Goal: Information Seeking & Learning: Learn about a topic

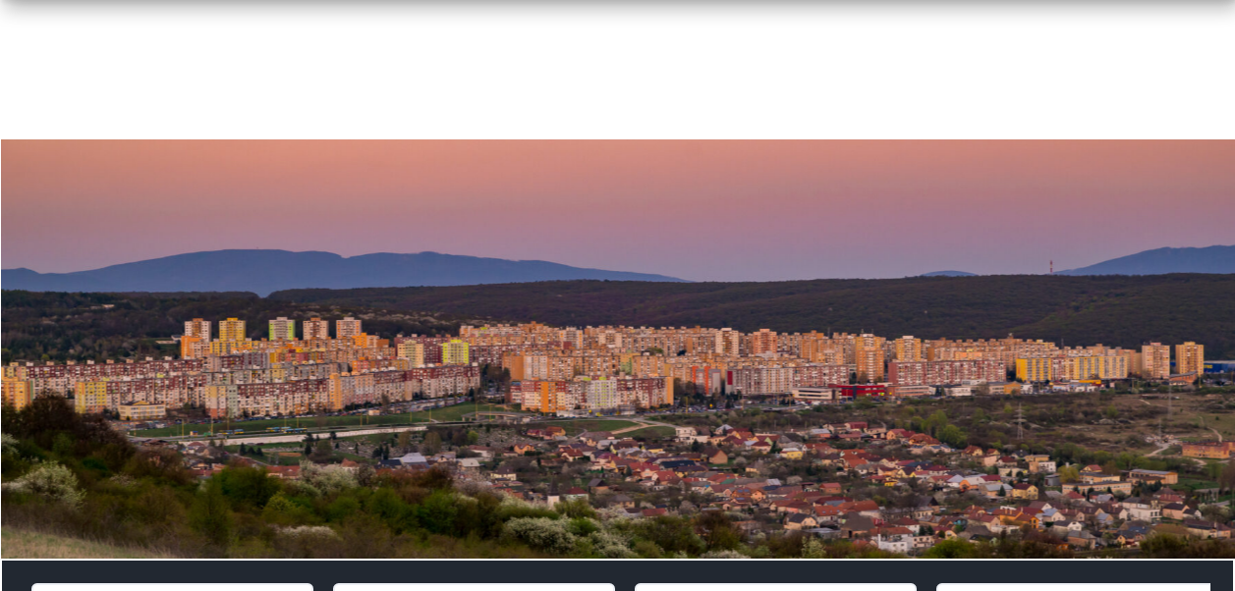
scroll to position [786, 0]
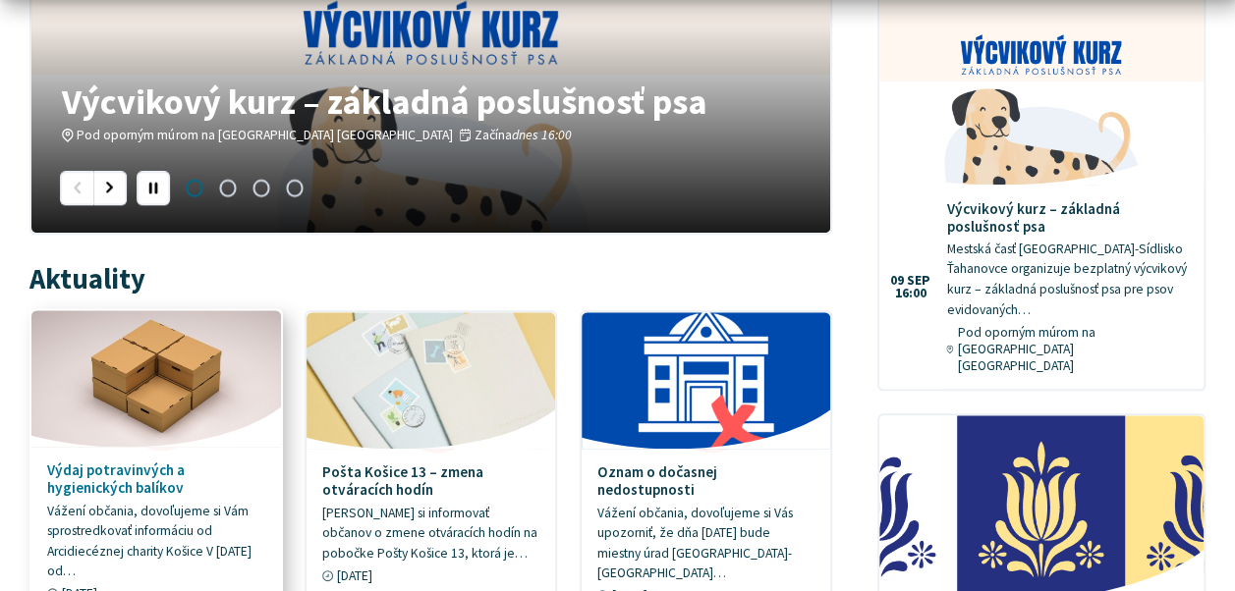
click at [80, 487] on h4 "Výdaj potravinvých a hygienických balíkov" at bounding box center [156, 479] width 219 height 35
click at [43, 466] on link "Výdaj potravinvých a hygienických balíkov Vážení občania, dovoľujeme si Vám spr…" at bounding box center [155, 463] width 249 height 307
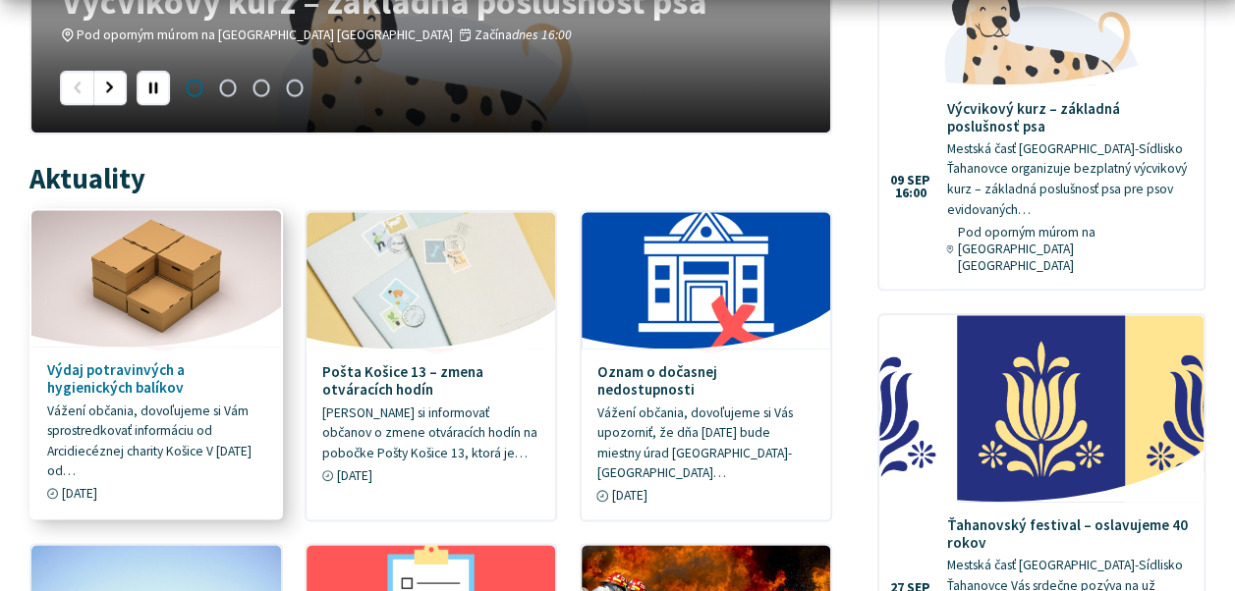
scroll to position [982, 0]
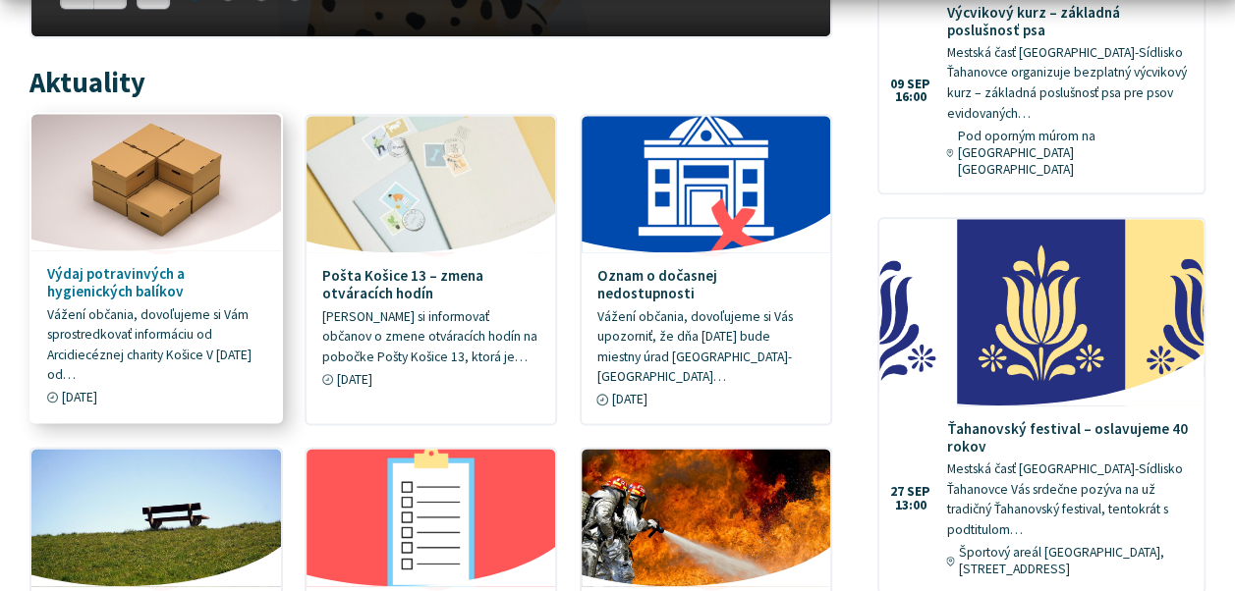
click at [143, 283] on h4 "Výdaj potravinvých a hygienických balíkov" at bounding box center [156, 282] width 219 height 35
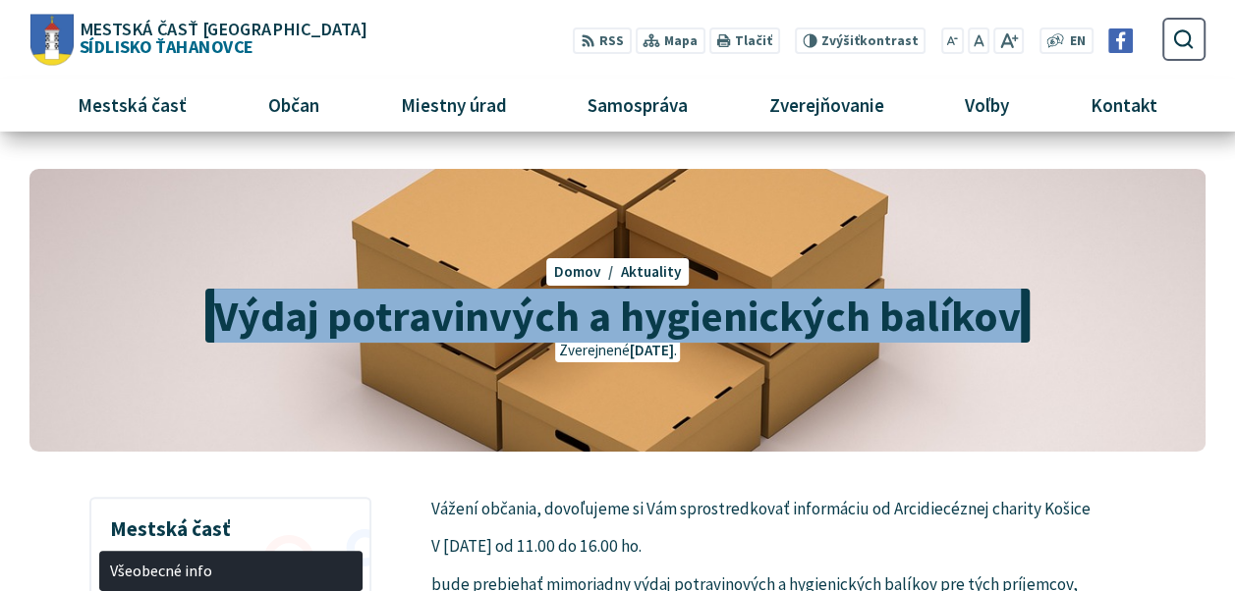
drag, startPoint x: 212, startPoint y: 316, endPoint x: 1010, endPoint y: 317, distance: 797.6
click at [1010, 317] on span "Výdaj potravinvých a hygienických balíkov" at bounding box center [616, 316] width 823 height 54
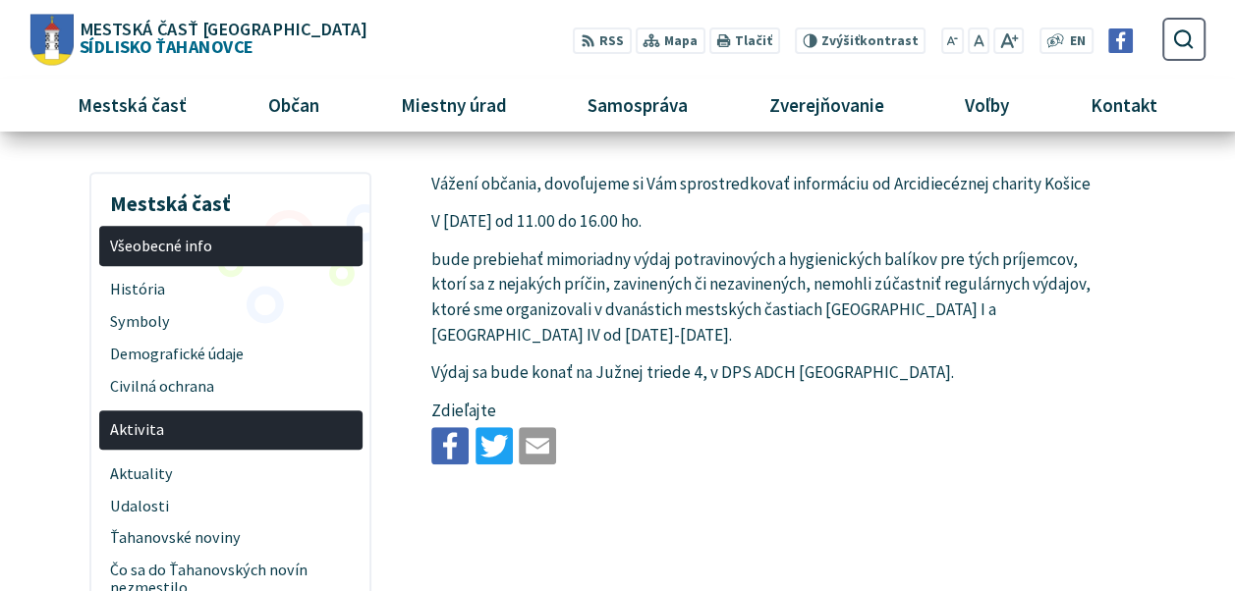
scroll to position [295, 0]
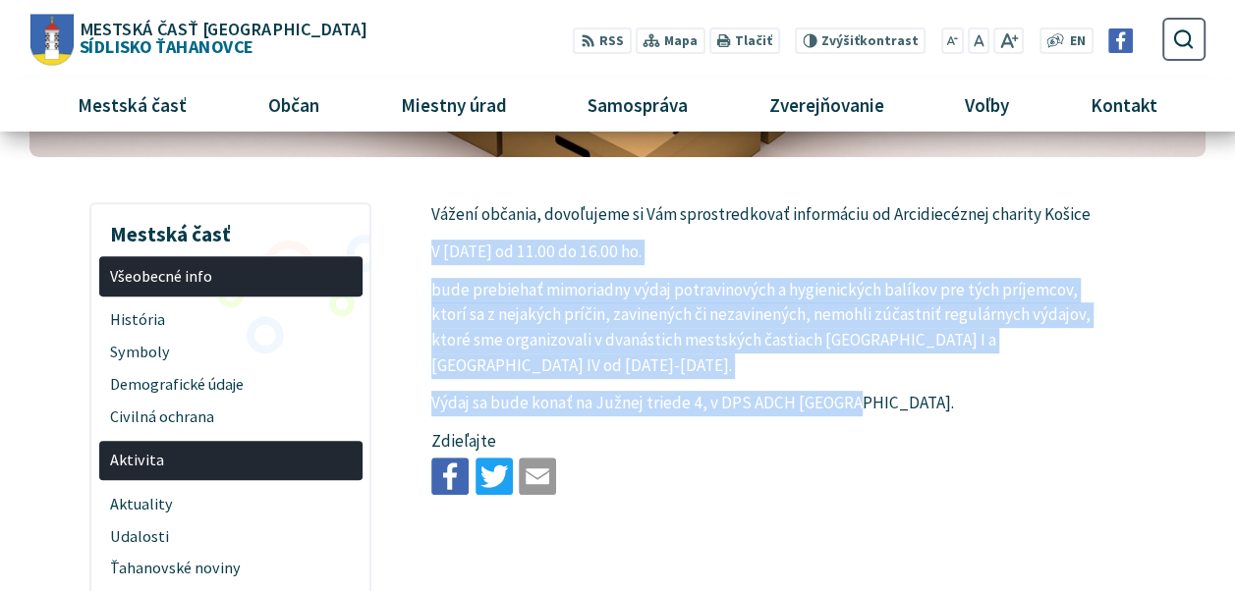
drag, startPoint x: 853, startPoint y: 382, endPoint x: 426, endPoint y: 230, distance: 452.7
click at [426, 230] on article "Vážení občania, dovoľujeme si Vám sprostredkovať informáciu od Arcidiecéznej ch…" at bounding box center [819, 352] width 834 height 301
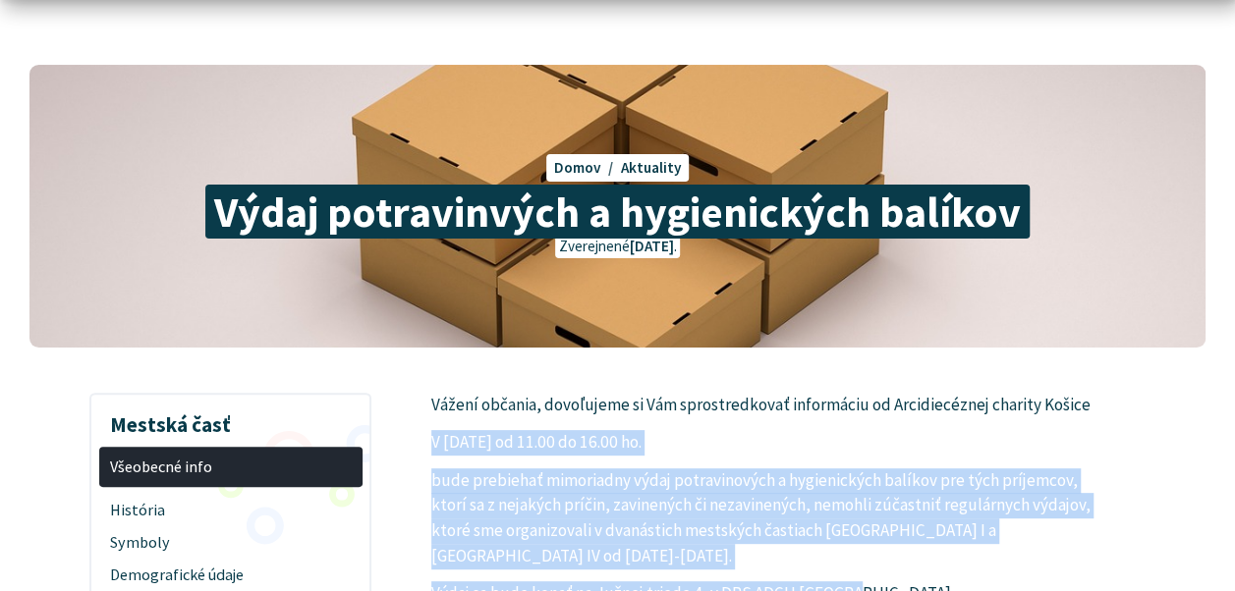
scroll to position [196, 0]
